Goal: Transaction & Acquisition: Purchase product/service

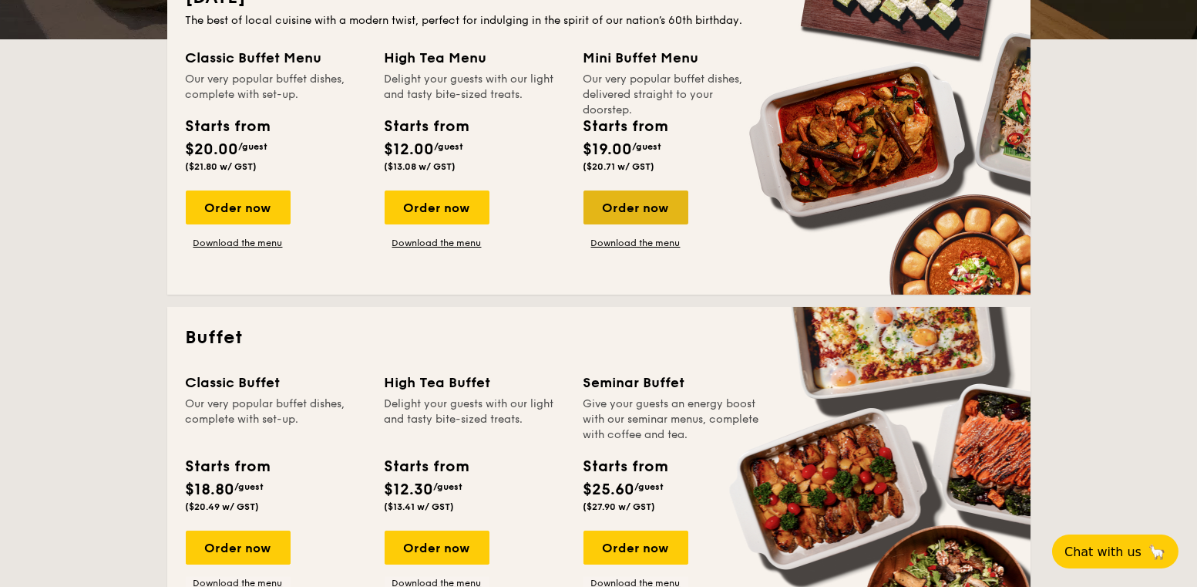
scroll to position [279, 0]
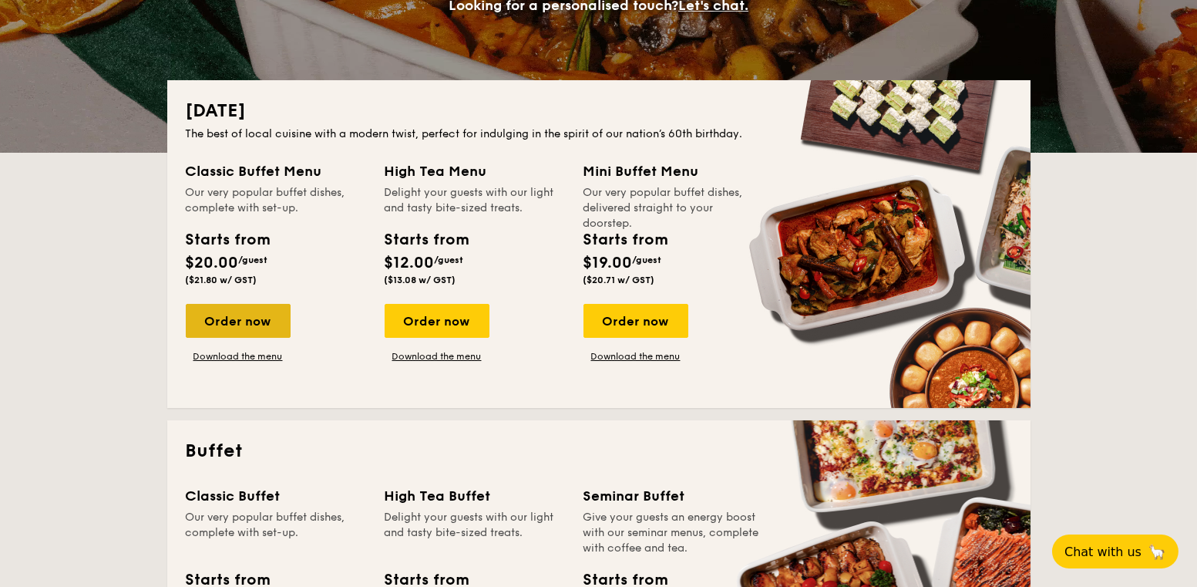
click at [232, 326] on div "Order now" at bounding box center [238, 321] width 105 height 34
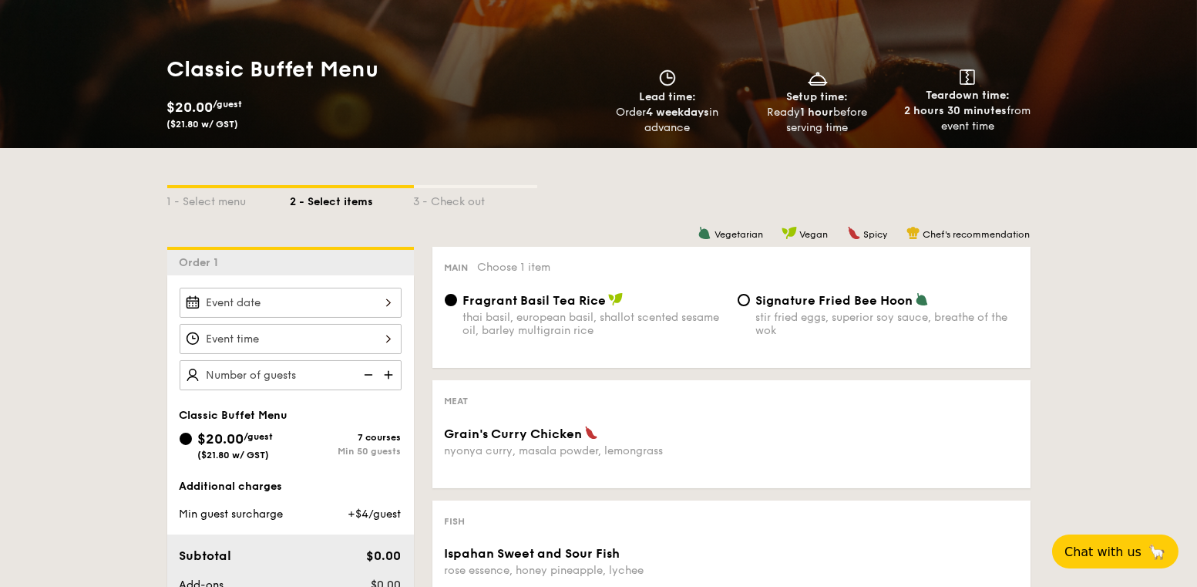
scroll to position [77, 0]
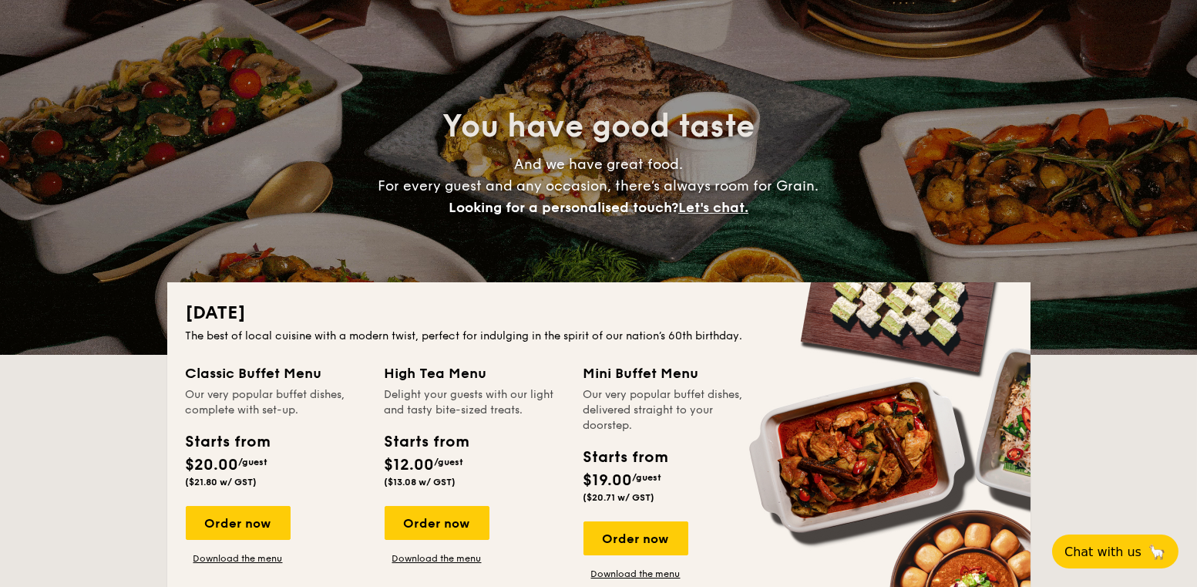
scroll to position [279, 0]
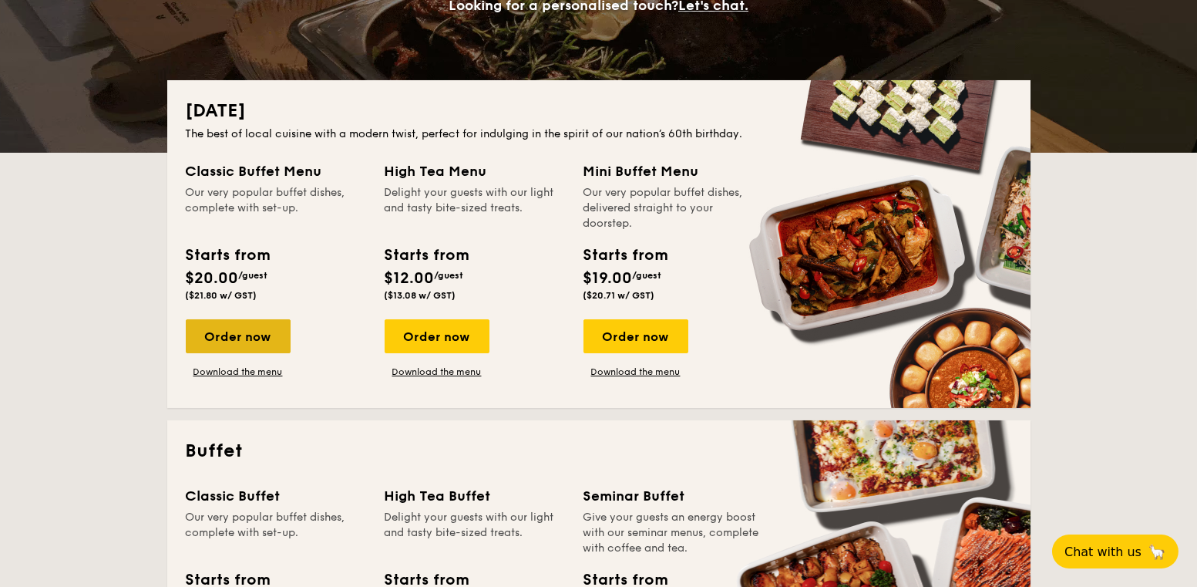
click at [217, 328] on div "Order now" at bounding box center [238, 336] width 105 height 34
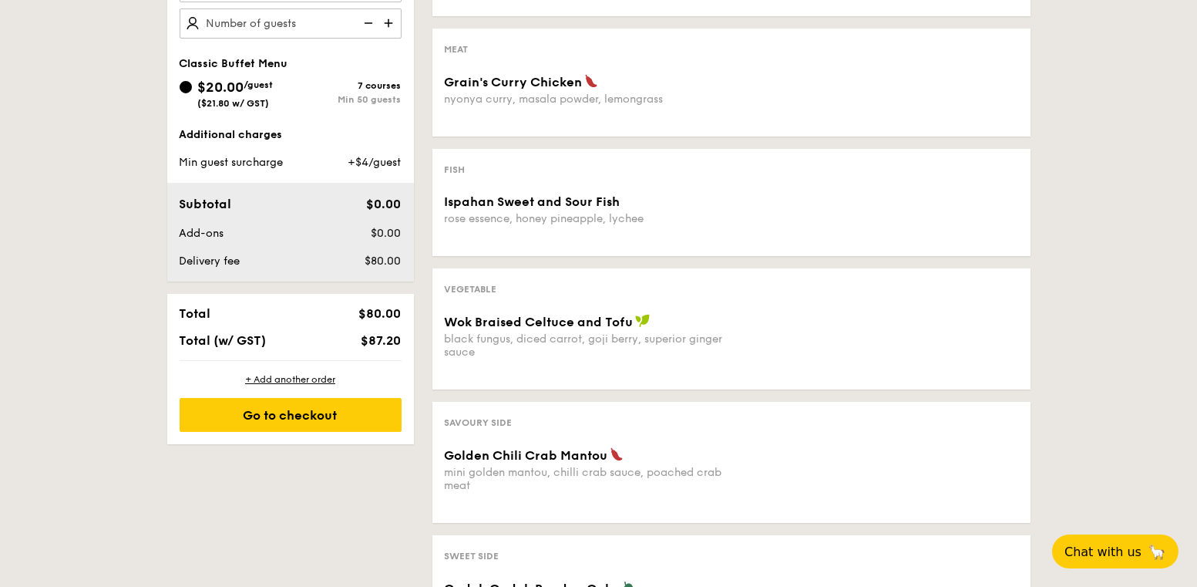
scroll to position [231, 0]
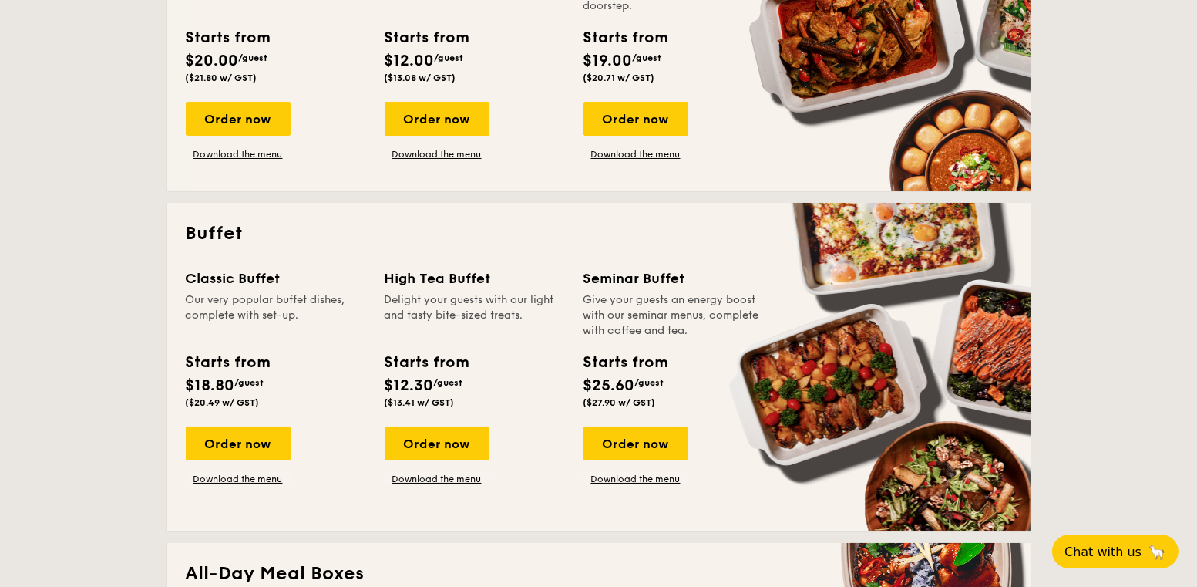
scroll to position [510, 0]
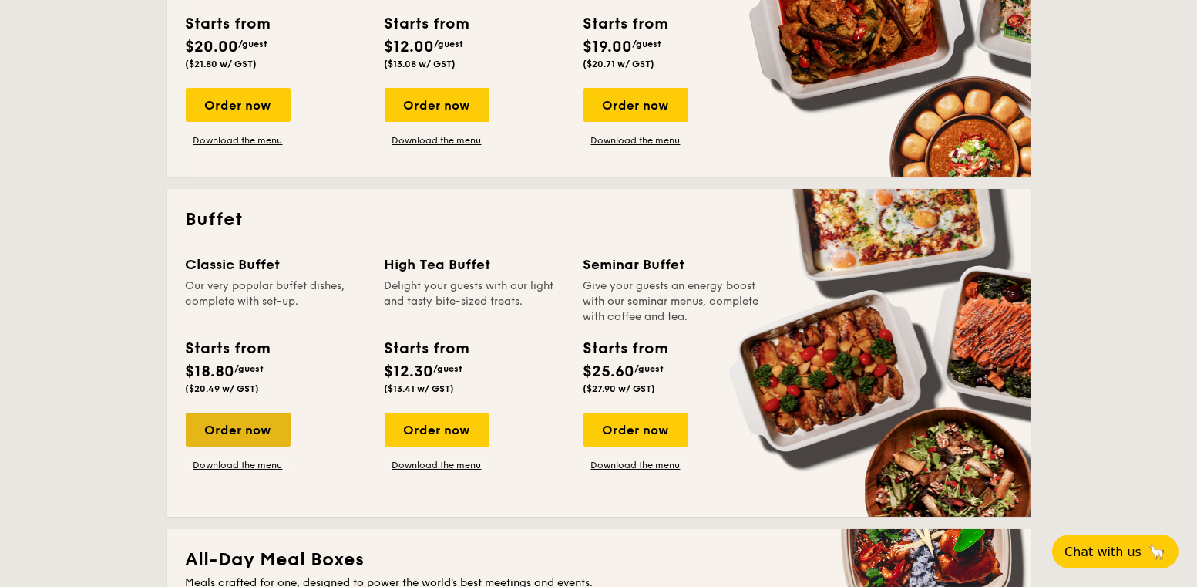
click at [254, 433] on div "Order now" at bounding box center [238, 429] width 105 height 34
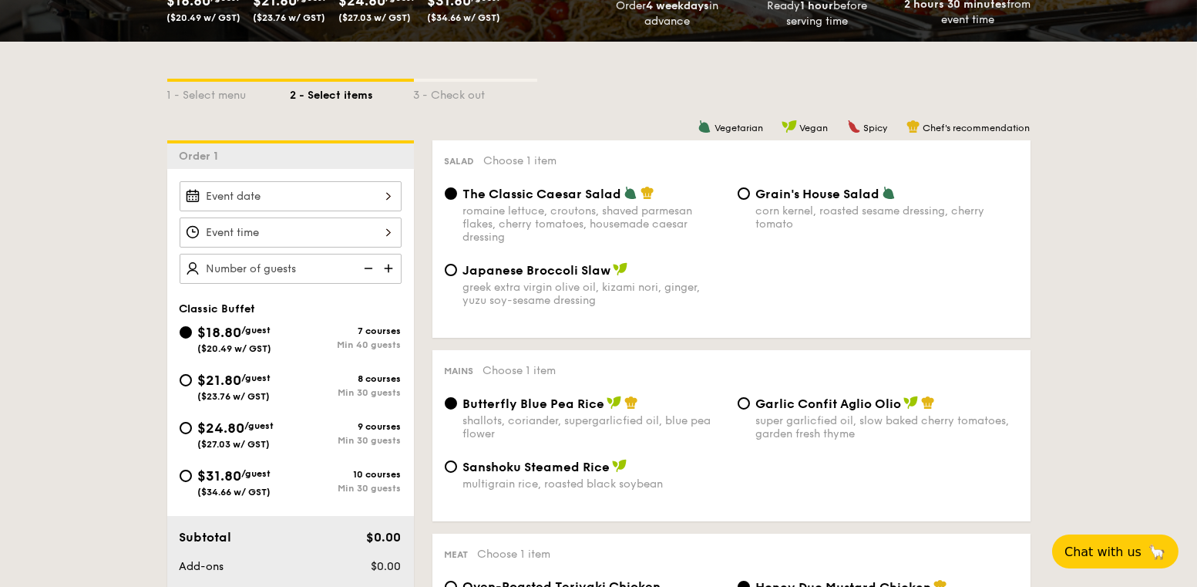
scroll to position [308, 0]
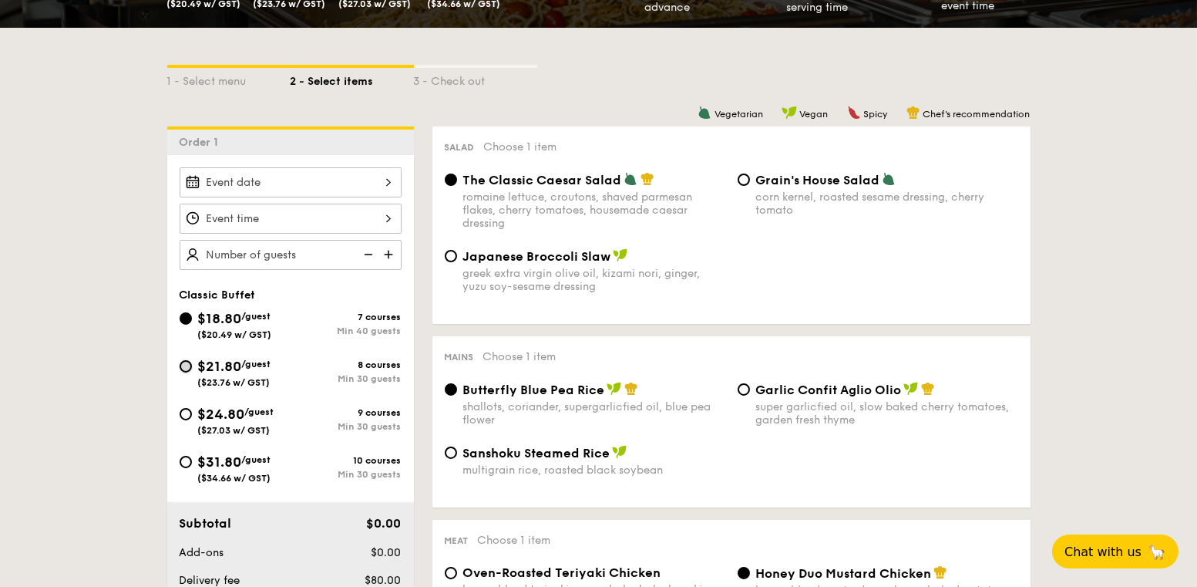
click at [188, 365] on input "$21.80 /guest ($23.76 w/ GST) 8 courses Min 30 guests" at bounding box center [186, 366] width 12 height 12
radio input "true"
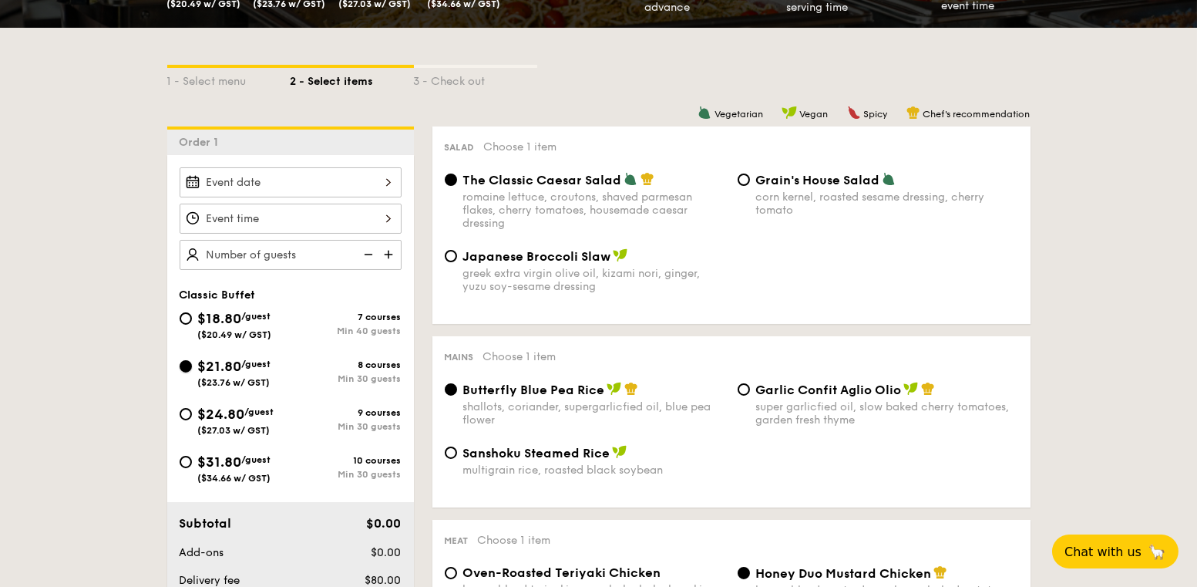
radio input "true"
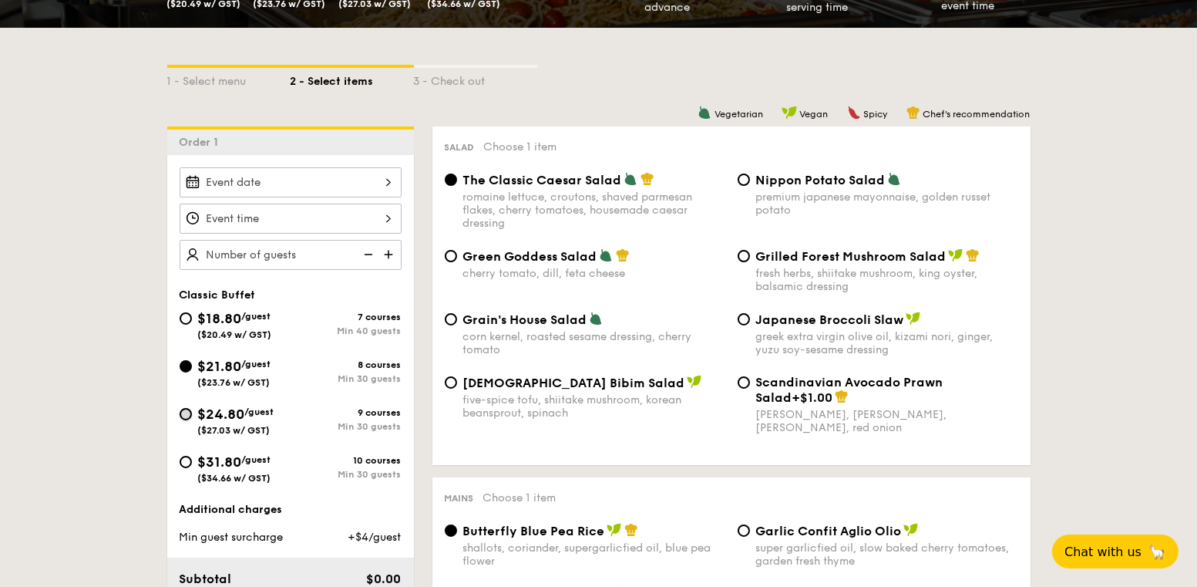
click at [189, 416] on input "$24.80 /guest ($27.03 w/ GST) 9 courses Min 30 guests" at bounding box center [186, 414] width 12 height 12
radio input "true"
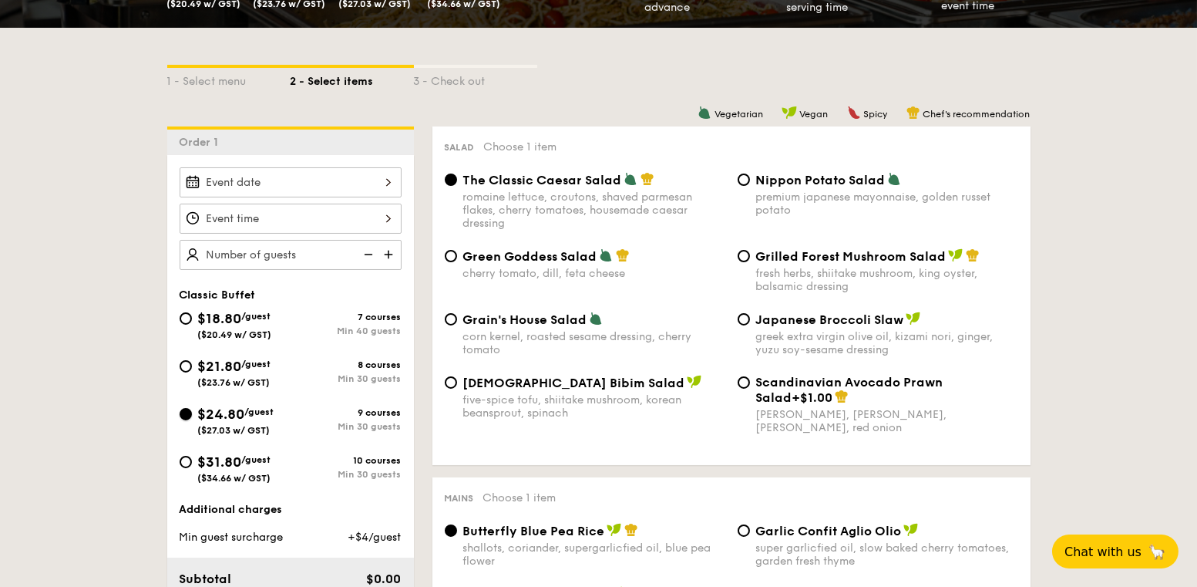
radio input "true"
click at [187, 460] on input "$31.80 /guest ($34.66 w/ GST) 10 courses Min 30 guests" at bounding box center [186, 462] width 12 height 12
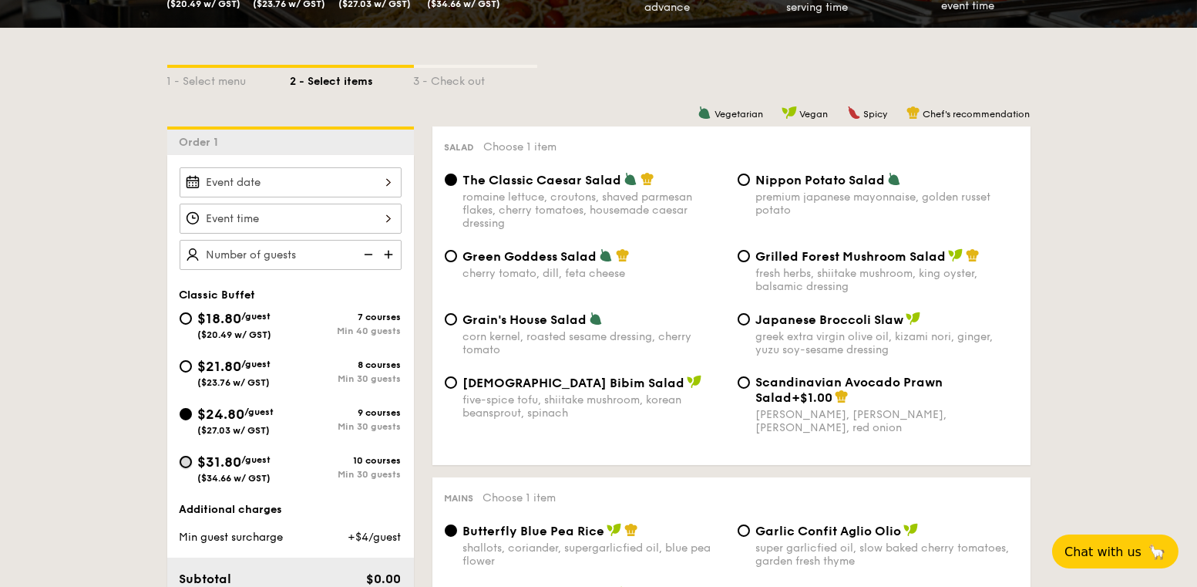
radio input "true"
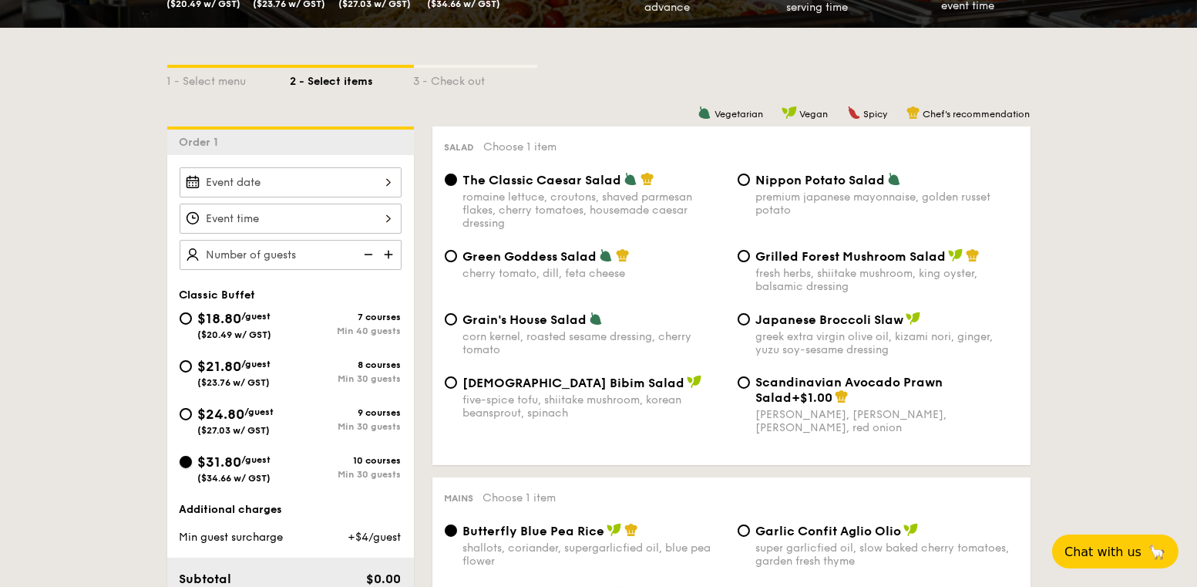
radio input "true"
